Goal: Book appointment/travel/reservation

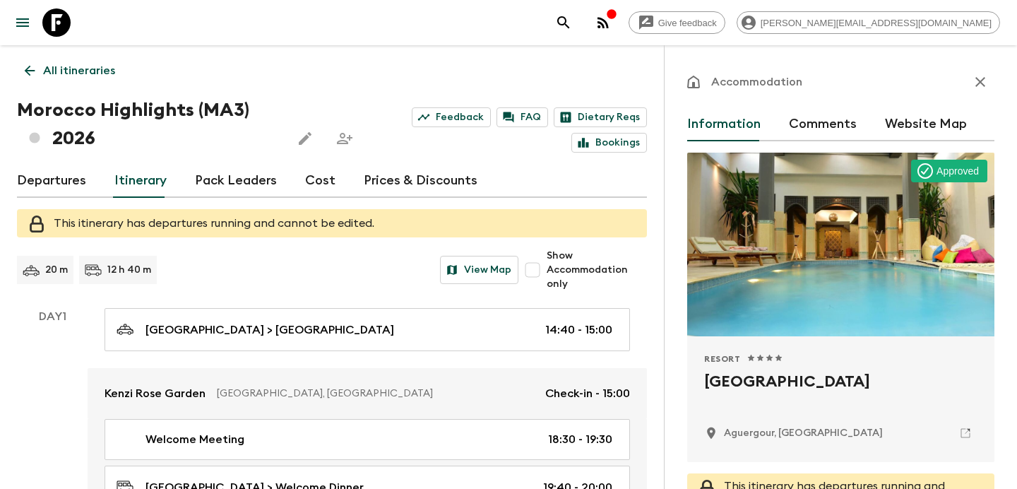
click at [98, 73] on p "All itineraries" at bounding box center [79, 70] width 72 height 17
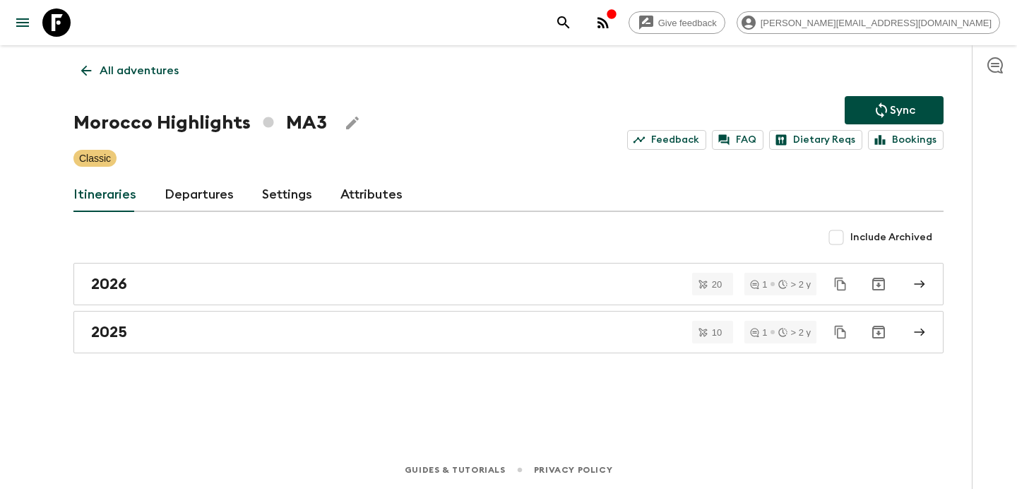
click at [98, 73] on link "All adventures" at bounding box center [129, 70] width 113 height 28
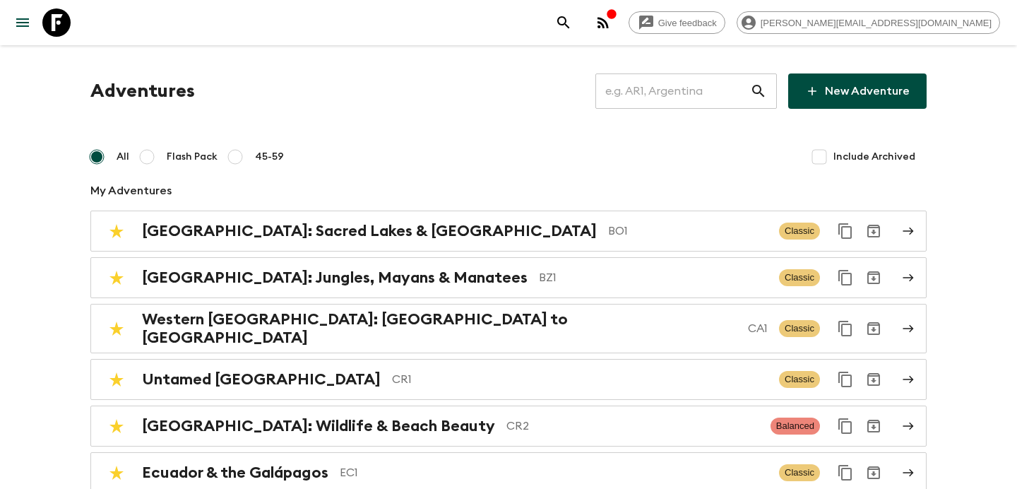
click at [690, 95] on input "text" at bounding box center [672, 91] width 155 height 40
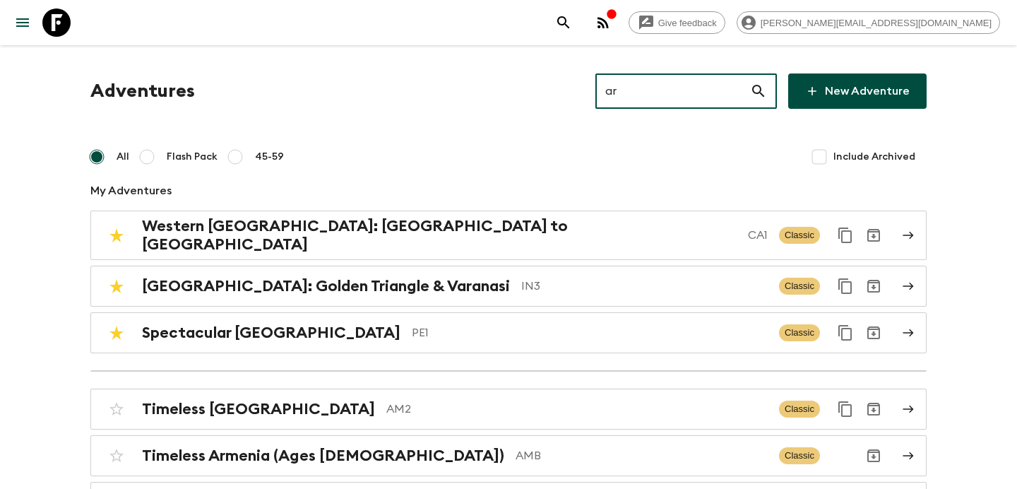
type input "ar1"
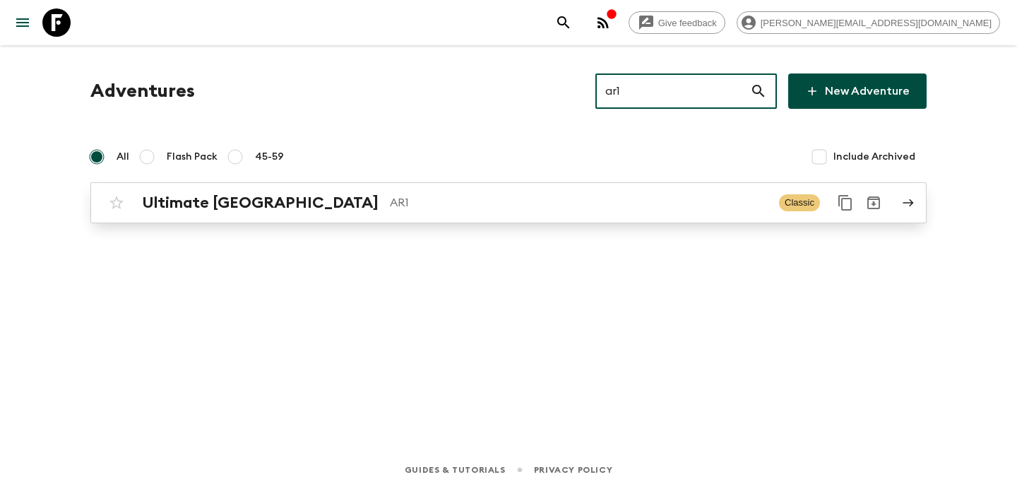
click at [519, 215] on div "Ultimate Argentina AR1 Classic" at bounding box center [480, 203] width 757 height 28
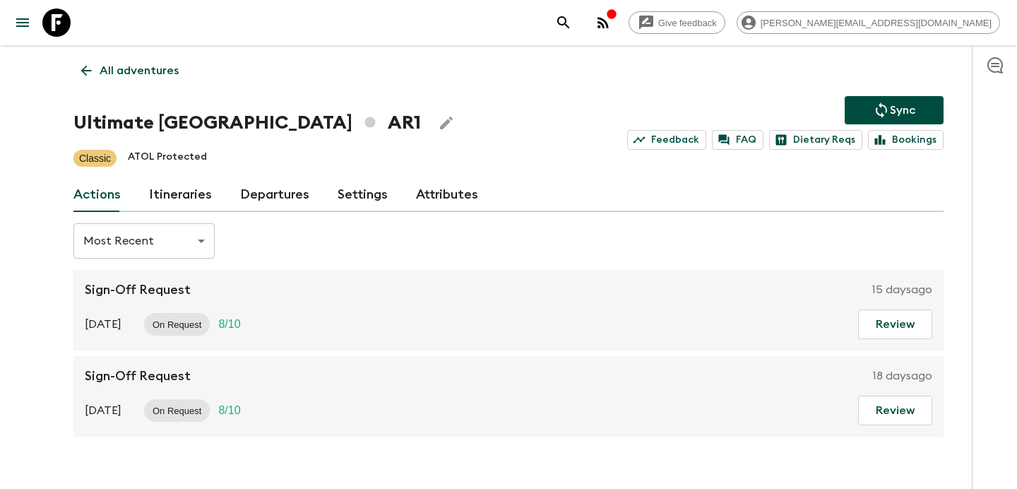
click at [190, 190] on link "Itineraries" at bounding box center [180, 195] width 63 height 34
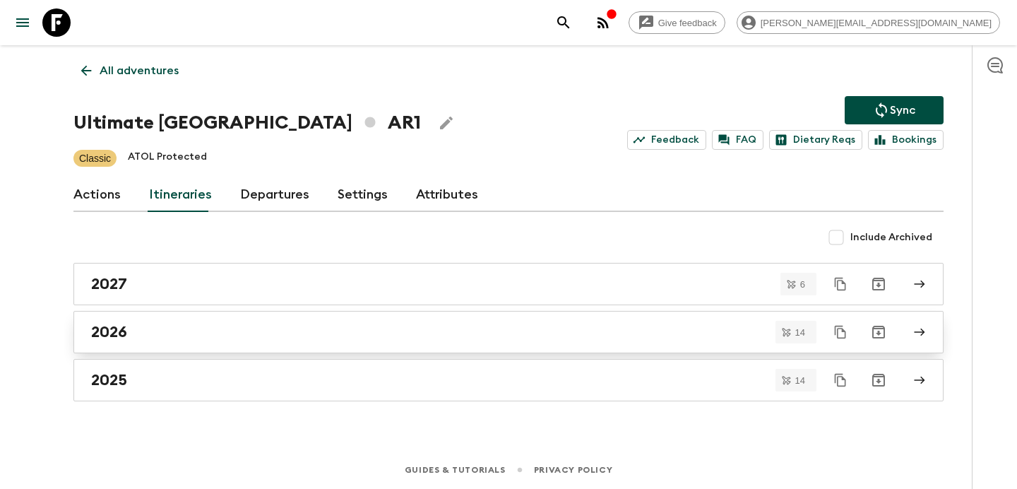
click at [260, 343] on link "2026" at bounding box center [508, 332] width 870 height 42
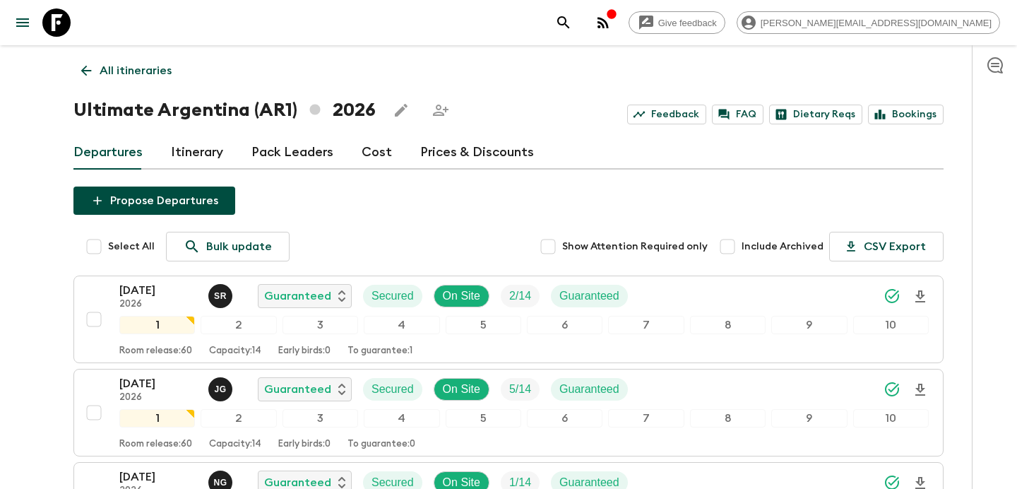
click at [142, 66] on p "All itineraries" at bounding box center [136, 70] width 72 height 17
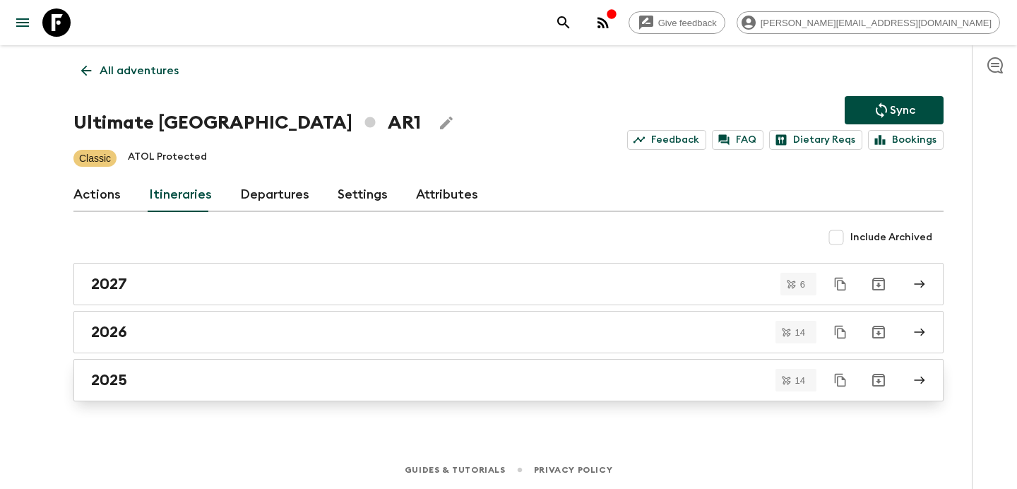
click at [299, 388] on div "2025" at bounding box center [495, 380] width 808 height 18
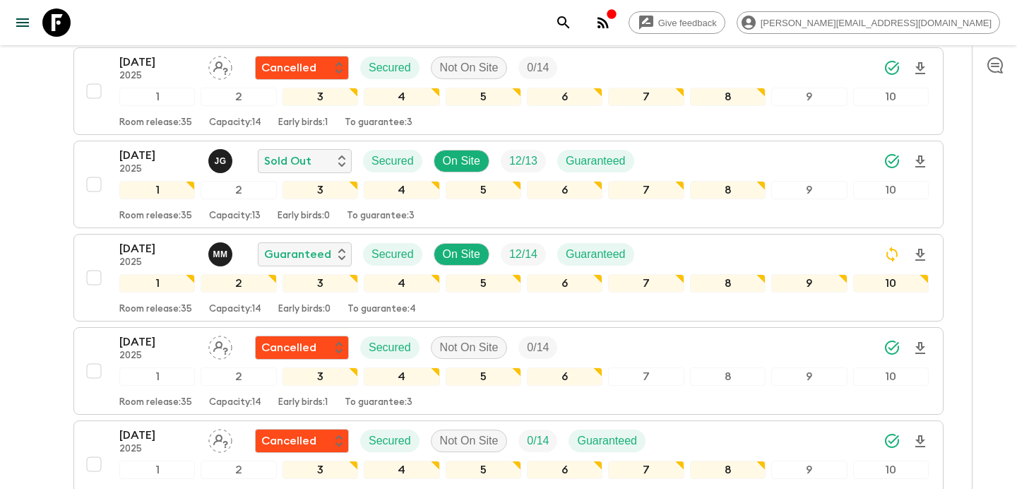
scroll to position [605, 0]
